Goal: Check status

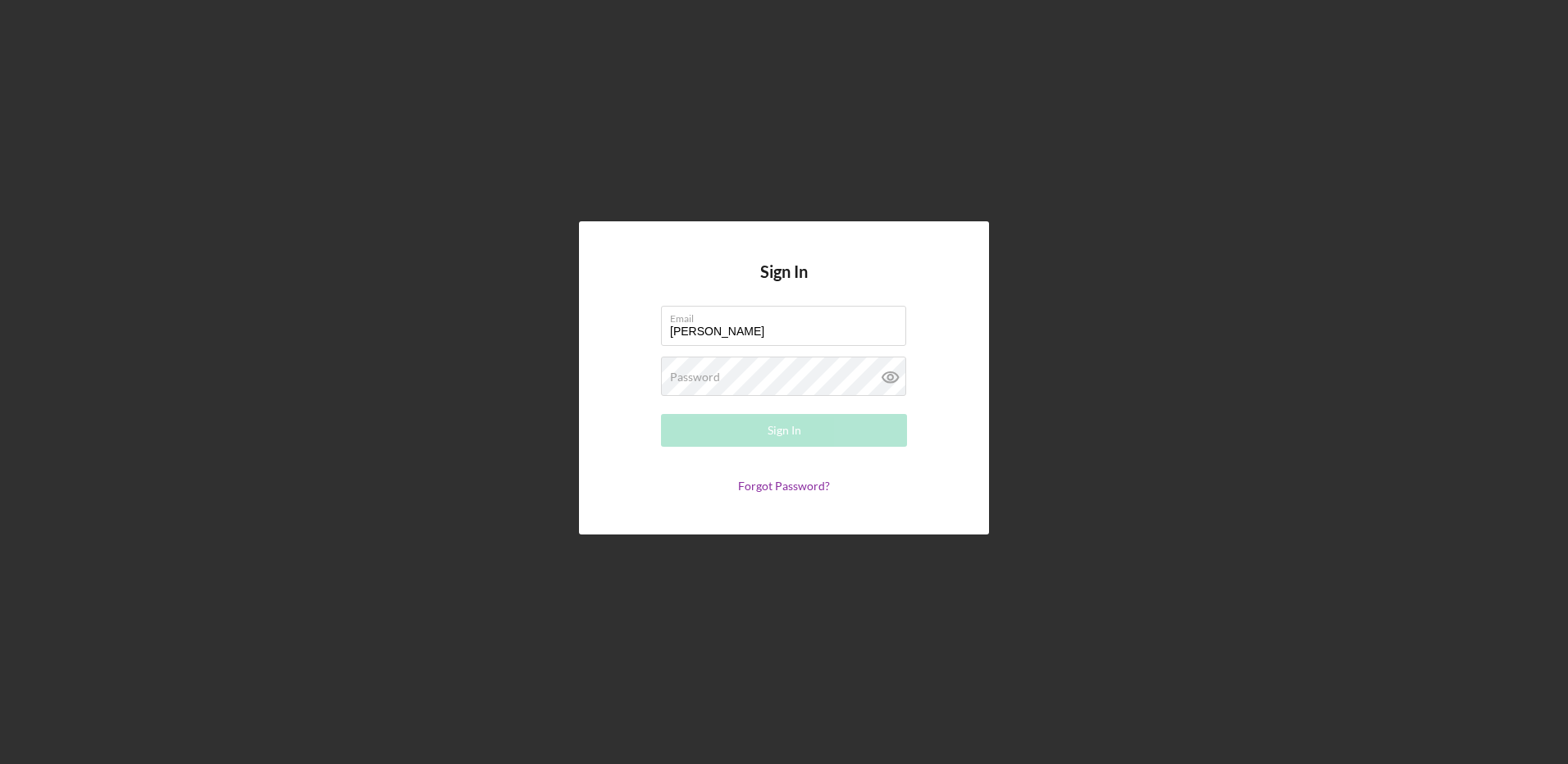
type input "[EMAIL_ADDRESS][DOMAIN_NAME]"
click at [733, 368] on div "Password Required" at bounding box center [784, 376] width 246 height 41
click at [661, 414] on button "Sign In" at bounding box center [784, 430] width 246 height 33
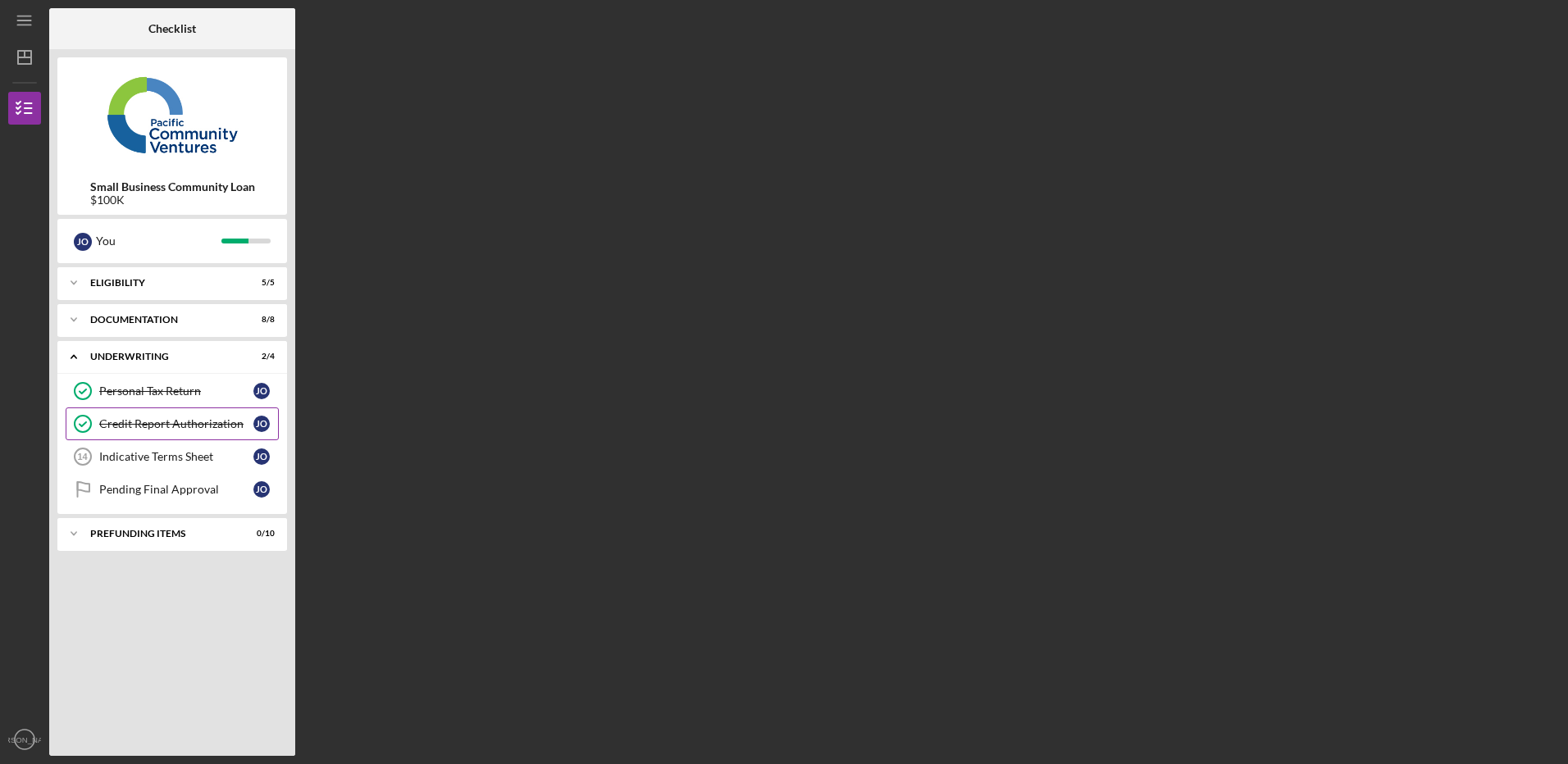
click at [194, 422] on div "Credit Report Authorization" at bounding box center [176, 423] width 154 height 13
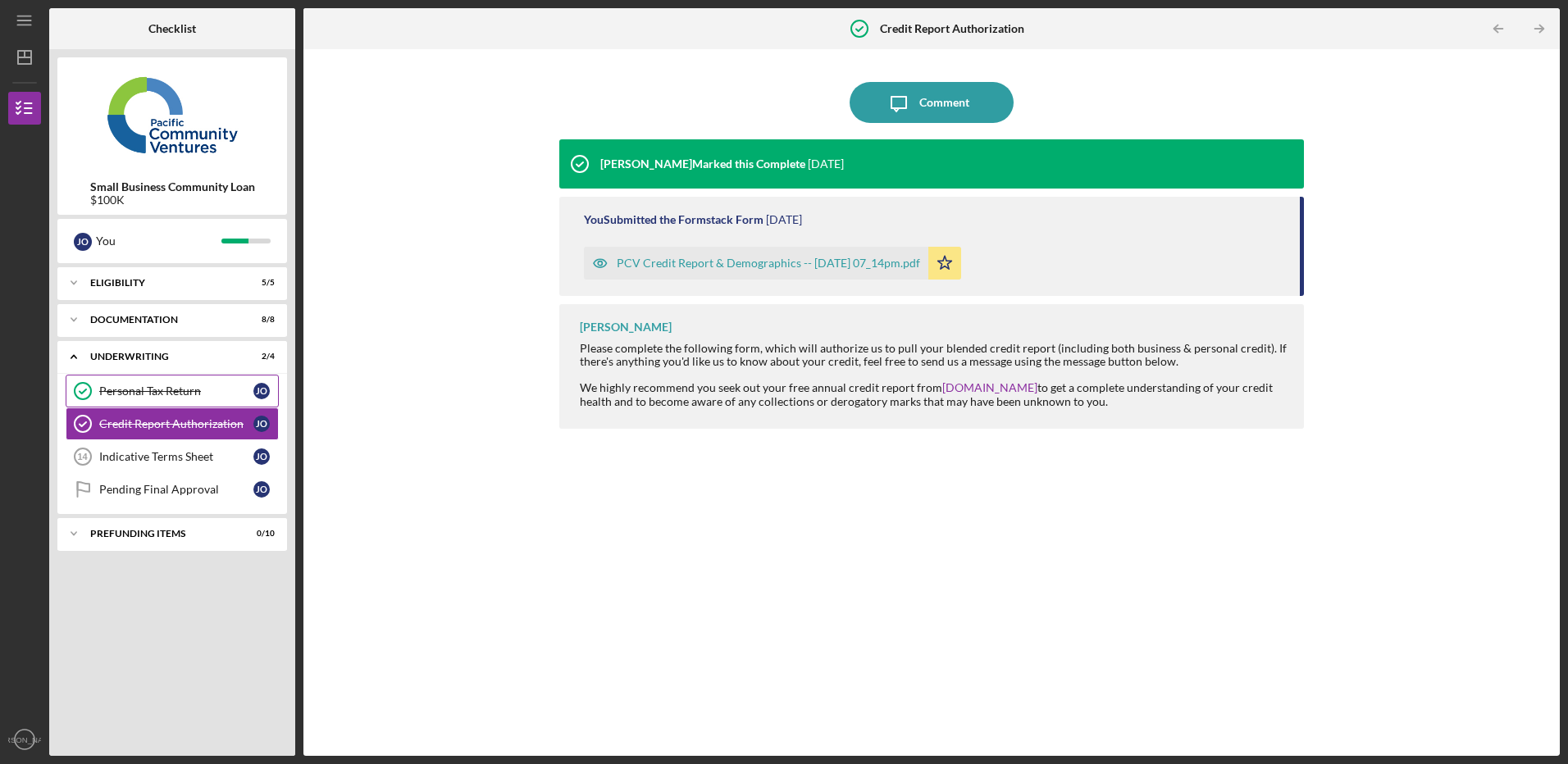
click at [131, 395] on div "Personal Tax Return" at bounding box center [176, 390] width 154 height 13
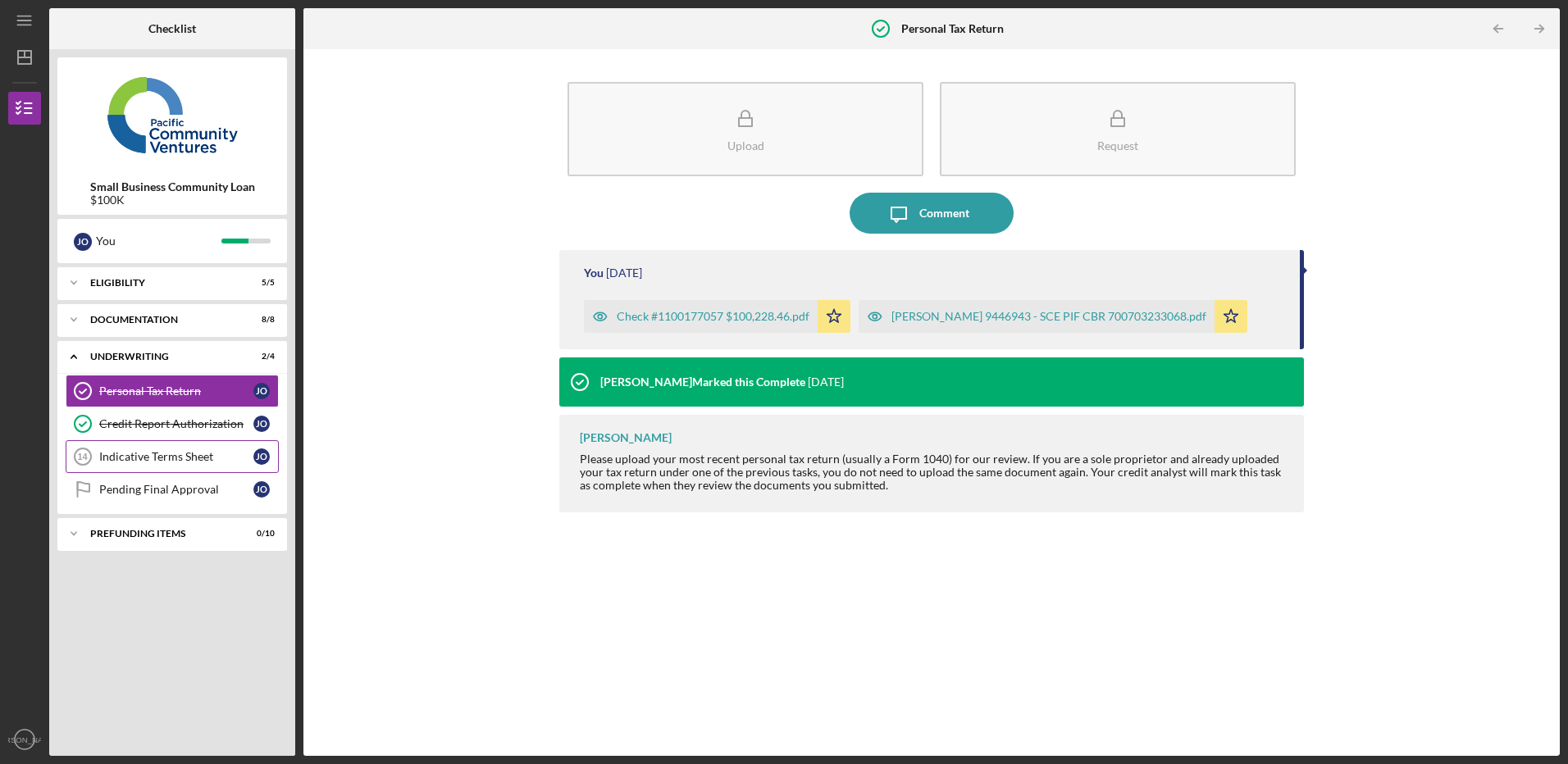
click at [115, 449] on link "Indicative Terms Sheet 14 Indicative Terms Sheet J O" at bounding box center [171, 456] width 213 height 33
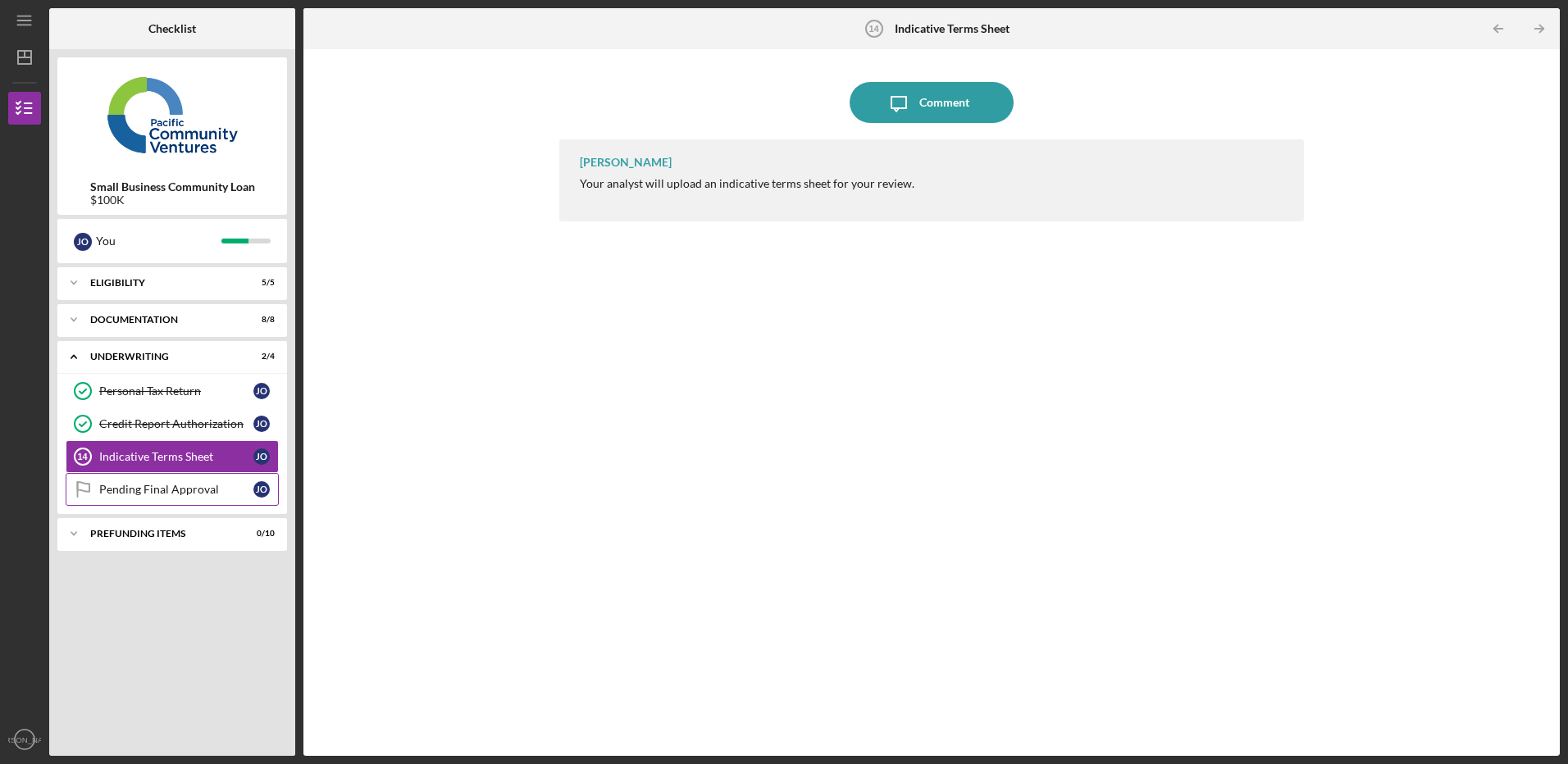
click at [168, 482] on div "Pending Final Approval" at bounding box center [176, 488] width 154 height 13
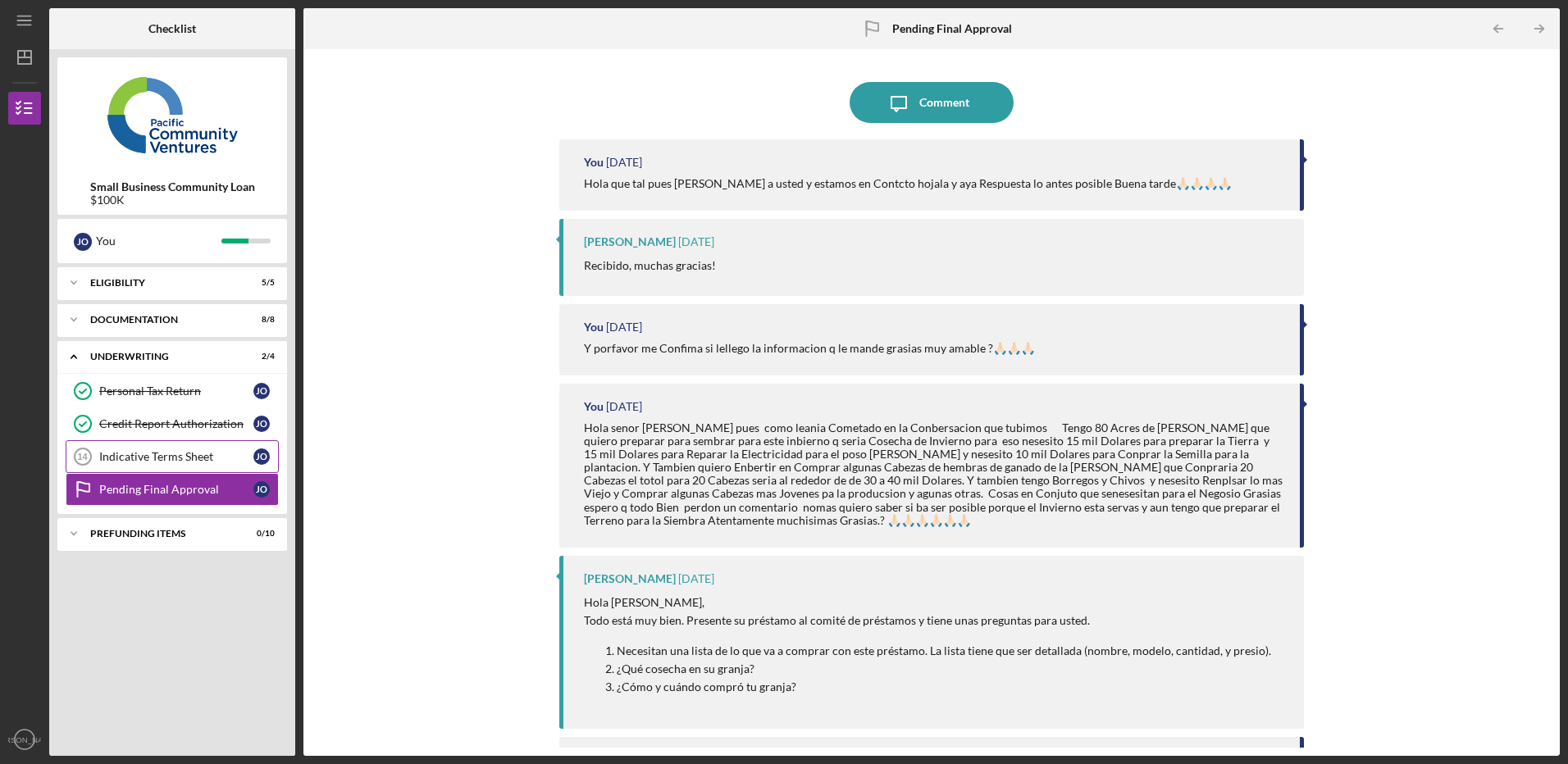
click at [157, 460] on div "Indicative Terms Sheet" at bounding box center [176, 456] width 154 height 13
